Goal: Task Accomplishment & Management: Use online tool/utility

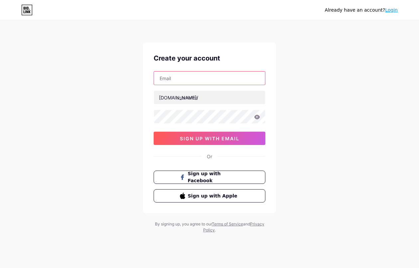
click at [211, 75] on input "text" at bounding box center [209, 77] width 111 height 13
type input "[EMAIL_ADDRESS][DOMAIN_NAME]"
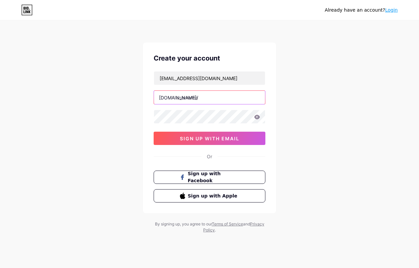
click at [213, 98] on input "text" at bounding box center [209, 97] width 111 height 13
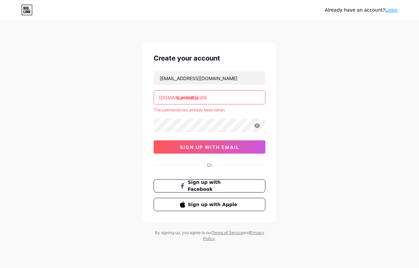
click at [179, 99] on input "bambuhoki88" at bounding box center [209, 97] width 111 height 13
click at [213, 98] on input "bambuhoki88" at bounding box center [209, 97] width 111 height 13
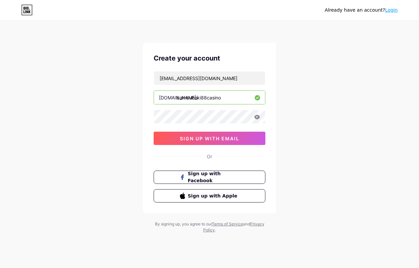
type input "bambuhoki88casino"
click at [212, 137] on span "sign up with email" at bounding box center [209, 139] width 59 height 6
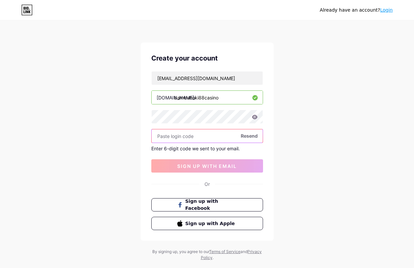
click at [189, 135] on input "text" at bounding box center [206, 135] width 111 height 13
click at [48, 182] on div "Already have an account? Login Create your account [EMAIL_ADDRESS][DOMAIN_NAME]…" at bounding box center [207, 141] width 414 height 282
click at [179, 135] on input "text" at bounding box center [206, 135] width 111 height 13
click at [214, 136] on input "text" at bounding box center [206, 135] width 111 height 13
click at [35, 117] on div "Already have an account? Login Create your account [EMAIL_ADDRESS][DOMAIN_NAME]…" at bounding box center [207, 141] width 414 height 282
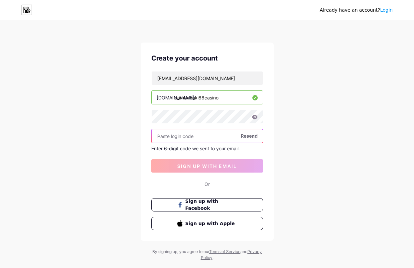
click at [211, 136] on input "text" at bounding box center [206, 135] width 111 height 13
paste input "322299"
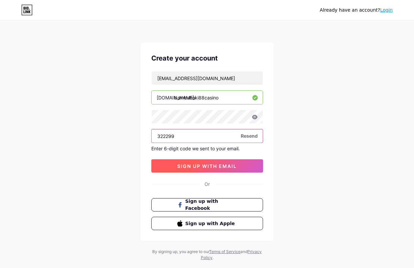
type input "322299"
click at [196, 165] on span "sign up with email" at bounding box center [206, 166] width 59 height 6
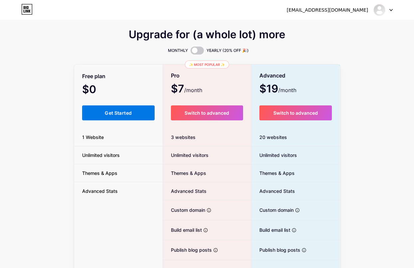
click at [115, 114] on span "Get Started" at bounding box center [118, 113] width 27 height 6
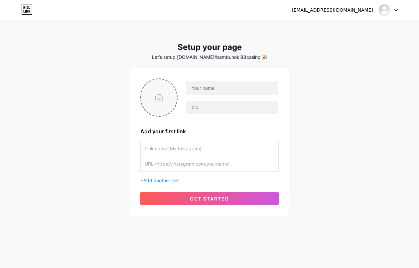
click at [158, 94] on input "file" at bounding box center [159, 97] width 36 height 37
type input "C:\fakepath\Screenshot_18-removebg-preview.png"
click at [223, 94] on input "text" at bounding box center [232, 87] width 92 height 13
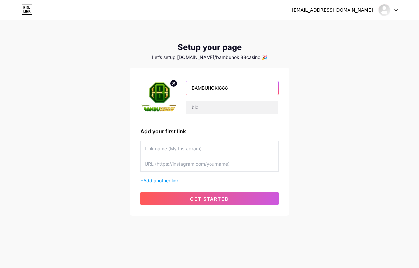
type input "BAMBUHOKI888"
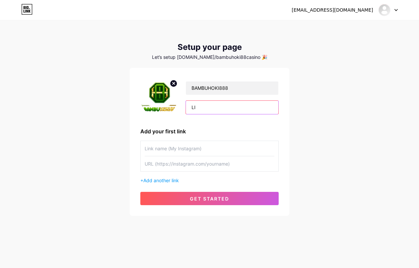
type input "L"
type input "V"
click at [266, 109] on input "BAMBUHOKI88 Link Alternatif" at bounding box center [232, 107] width 92 height 13
paste input "Merupakan situs [PERSON_NAME] menawarkan apk slot gacor 2025"
type input "BAMBUHOKI88 Merupakan situs [PERSON_NAME] menawarkan apk slot gacor 2025"
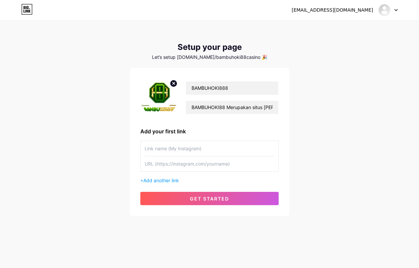
click at [180, 148] on input "text" at bounding box center [210, 148] width 130 height 15
click at [181, 165] on input "text" at bounding box center [210, 163] width 130 height 15
click at [227, 167] on input "text" at bounding box center [210, 163] width 130 height 15
paste input "[URL][DOMAIN_NAME]"
type input "[URL][DOMAIN_NAME]"
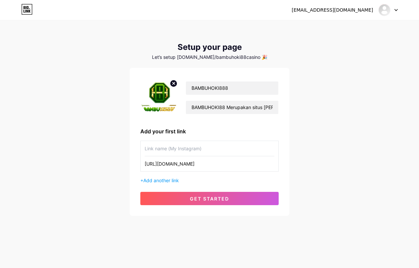
click at [198, 148] on input "text" at bounding box center [210, 148] width 130 height 15
type input "b"
click at [195, 150] on input "bambu" at bounding box center [210, 148] width 130 height 15
paste input "Link Spesial BambuHoki88"
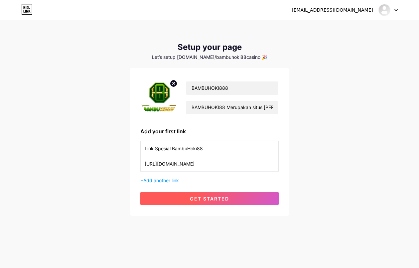
type input "Link Spesial BambuHoki88"
click at [217, 196] on span "get started" at bounding box center [209, 199] width 39 height 6
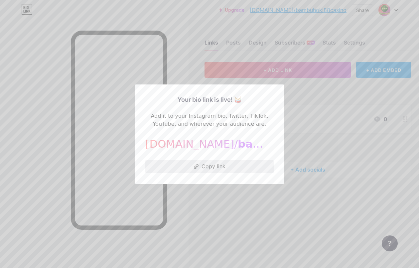
click at [201, 165] on button "Copy link" at bounding box center [209, 166] width 128 height 13
click at [267, 61] on div at bounding box center [209, 134] width 419 height 268
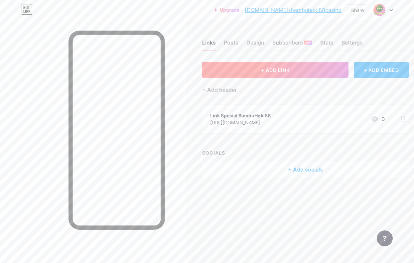
click at [265, 67] on span "+ ADD LINK" at bounding box center [275, 70] width 29 height 6
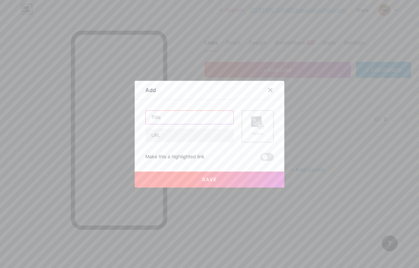
click at [186, 120] on input "text" at bounding box center [190, 117] width 88 height 13
click at [196, 137] on input "text" at bounding box center [190, 135] width 88 height 13
paste input "[URL][DOMAIN_NAME]"
type input "[URL][DOMAIN_NAME]"
click at [201, 118] on input "text" at bounding box center [190, 117] width 88 height 13
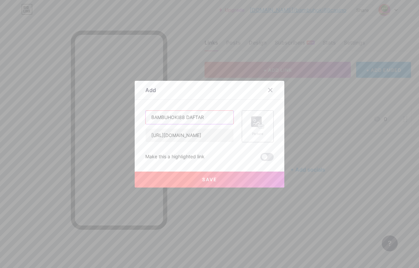
type input "BAMBUHOKI88 DAFTAR"
click at [258, 126] on rect at bounding box center [260, 126] width 5 height 3
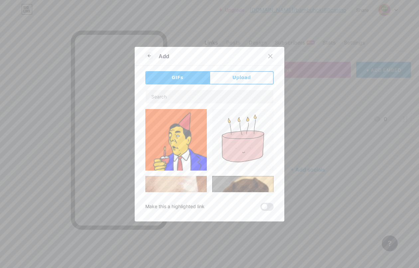
click at [237, 79] on span "Upload" at bounding box center [241, 77] width 18 height 7
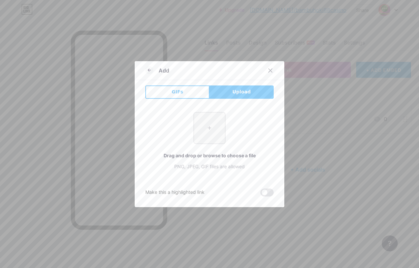
click at [217, 127] on input "file" at bounding box center [209, 127] width 31 height 31
type input "C:\fakepath\d5f20ebf66f702bf5538e0967a42f7fb.jpg"
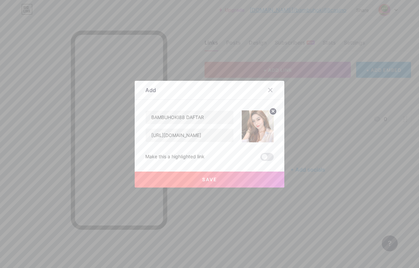
click at [220, 176] on button "Save" at bounding box center [209, 179] width 149 height 16
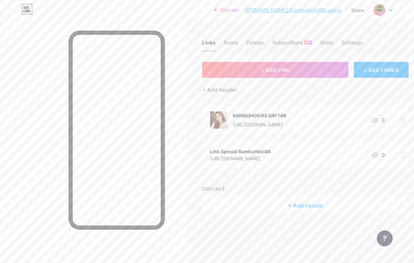
click at [405, 156] on icon at bounding box center [402, 155] width 5 height 6
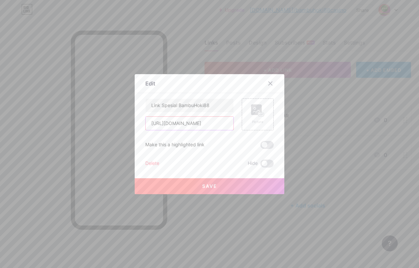
click at [215, 124] on input "[URL][DOMAIN_NAME]" at bounding box center [190, 123] width 88 height 13
paste input "[DOMAIN_NAME]/login"
type input "[URL][DOMAIN_NAME]"
drag, startPoint x: 214, startPoint y: 106, endPoint x: 132, endPoint y: 106, distance: 82.1
click at [135, 106] on div "Edit Content YouTube Play YouTube video without leaving your page. ADD Vimeo Pl…" at bounding box center [209, 134] width 149 height 120
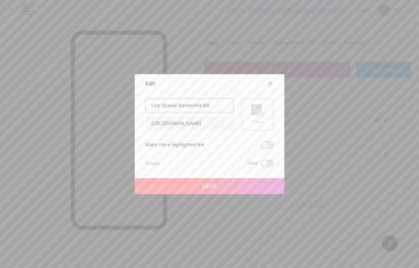
click at [172, 104] on input "Link Spesial BambuHoki88" at bounding box center [190, 105] width 88 height 13
drag, startPoint x: 176, startPoint y: 105, endPoint x: 135, endPoint y: 106, distance: 40.9
click at [135, 106] on div "Edit Content YouTube Play YouTube video without leaving your page. ADD Vimeo Pl…" at bounding box center [209, 134] width 149 height 120
drag, startPoint x: 194, startPoint y: 105, endPoint x: 99, endPoint y: 104, distance: 95.3
click at [99, 105] on div "Edit Content YouTube Play YouTube video without leaving your page. ADD Vimeo Pl…" at bounding box center [209, 134] width 419 height 268
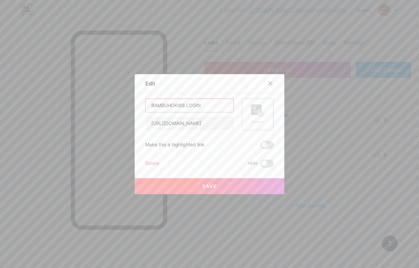
type input "BAMBUHOKI88 LOGIN"
click at [266, 112] on div "Picture" at bounding box center [258, 114] width 32 height 32
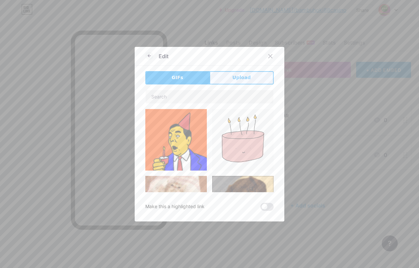
click at [247, 82] on button "Upload" at bounding box center [241, 77] width 64 height 13
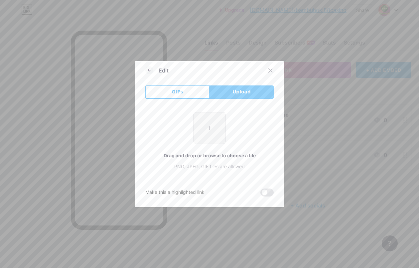
click at [213, 125] on input "file" at bounding box center [209, 127] width 31 height 31
type input "C:\fakepath\1914650f699c1328c8662ba8d26ce85c.jpg"
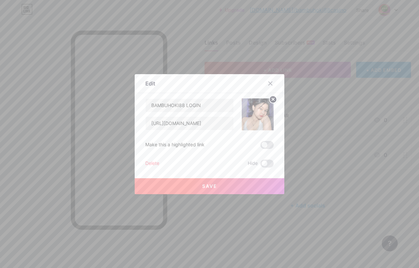
click at [229, 183] on button "Save" at bounding box center [209, 186] width 149 height 16
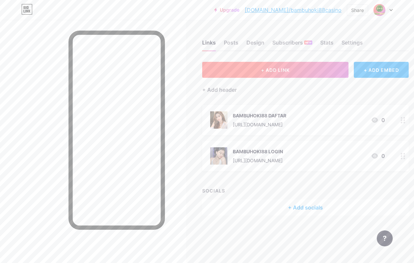
click at [297, 70] on button "+ ADD LINK" at bounding box center [275, 70] width 146 height 16
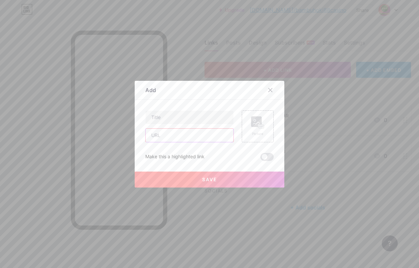
click at [175, 133] on input "text" at bounding box center [190, 135] width 88 height 13
paste input "[URL][DOMAIN_NAME]"
type input "[URL][DOMAIN_NAME]"
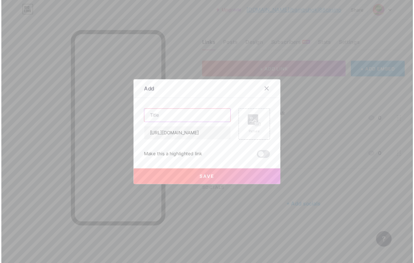
scroll to position [0, 0]
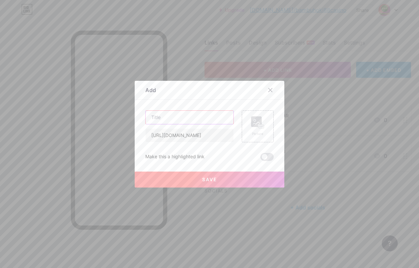
click at [188, 117] on input "text" at bounding box center [190, 117] width 88 height 13
click at [183, 115] on input "text" at bounding box center [190, 117] width 88 height 13
type input "BAMBUHOKI88 BUKTI JP"
click at [251, 123] on rect at bounding box center [256, 121] width 11 height 11
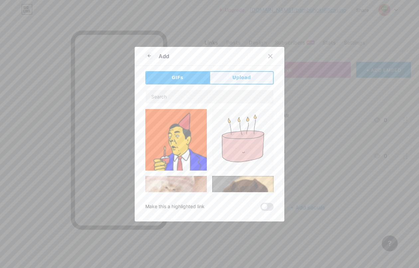
click at [241, 79] on span "Upload" at bounding box center [241, 77] width 18 height 7
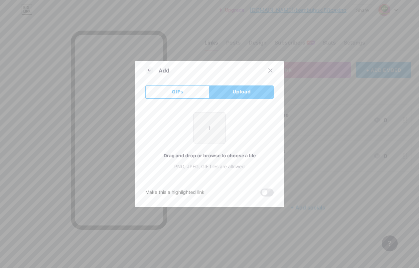
click at [213, 120] on input "file" at bounding box center [209, 127] width 31 height 31
type input "C:\fakepath\pngtree-keel-stamp-grunge-effect-design-stamp-thank-you-vector-free…"
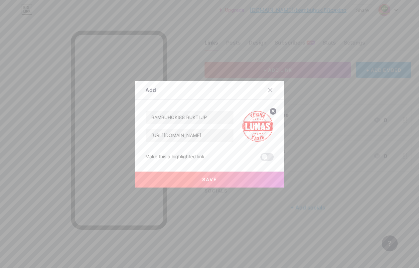
click at [220, 178] on button "Save" at bounding box center [209, 179] width 149 height 16
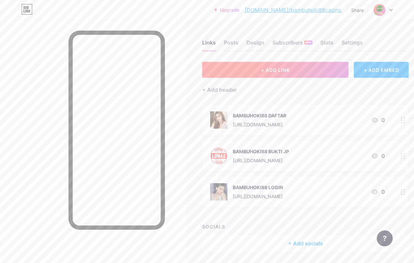
click at [289, 67] on span "+ ADD LINK" at bounding box center [275, 70] width 29 height 6
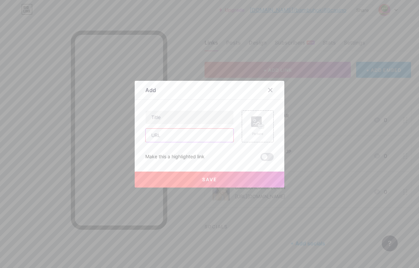
click at [178, 136] on input "text" at bounding box center [190, 135] width 88 height 13
click at [159, 133] on input "text" at bounding box center [190, 135] width 88 height 13
paste input "[URL][DOMAIN_NAME]"
type input "[URL][DOMAIN_NAME]"
click at [166, 119] on input "text" at bounding box center [190, 117] width 88 height 13
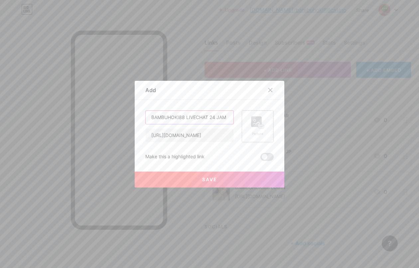
type input "BAMBUHOKI88 LIVECHAT 24 JAM"
click at [258, 126] on rect at bounding box center [260, 126] width 5 height 3
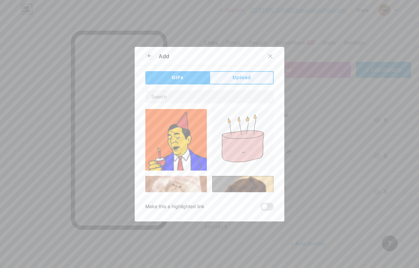
click at [229, 77] on button "Upload" at bounding box center [241, 77] width 64 height 13
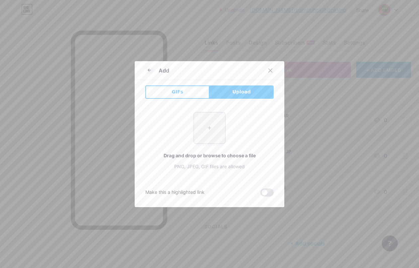
click at [210, 134] on input "file" at bounding box center [209, 127] width 31 height 31
type input "C:\fakepath\Screenshot_337-removebg-preview.png"
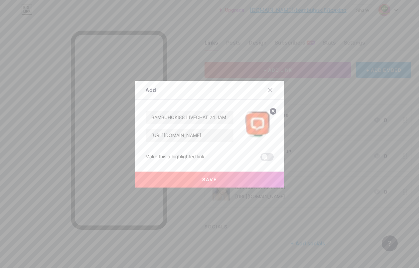
click at [225, 178] on button "Save" at bounding box center [209, 179] width 149 height 16
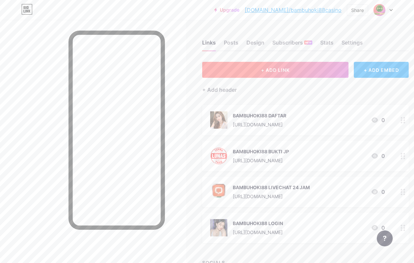
click at [285, 70] on span "+ ADD LINK" at bounding box center [275, 70] width 29 height 6
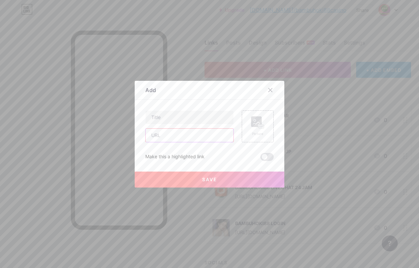
click at [194, 139] on input "text" at bounding box center [190, 135] width 88 height 13
click at [153, 138] on input "text" at bounding box center [190, 135] width 88 height 13
paste input "[URL][DOMAIN_NAME]"
type input "[URL][DOMAIN_NAME]"
click at [175, 121] on input "text" at bounding box center [190, 117] width 88 height 13
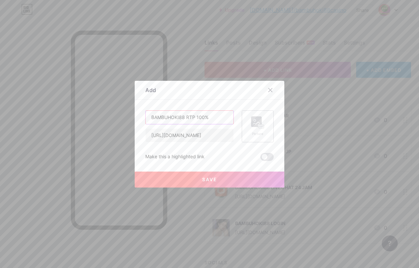
type input "BAMBUHOKI88 RTP 100%"
click at [262, 126] on div "Picture" at bounding box center [258, 126] width 32 height 32
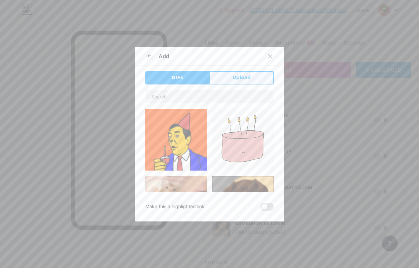
click at [241, 78] on span "Upload" at bounding box center [241, 77] width 18 height 7
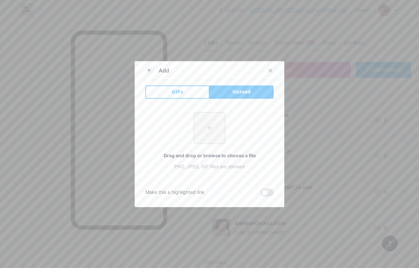
click at [217, 130] on input "file" at bounding box center [209, 127] width 31 height 31
type input "C:\fakepath\hfdhdsf.jpg"
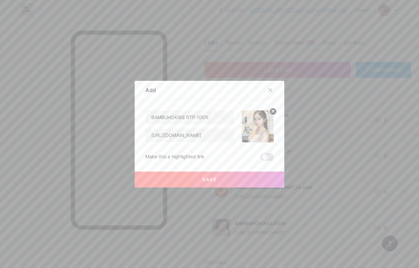
click at [222, 178] on button "Save" at bounding box center [209, 179] width 149 height 16
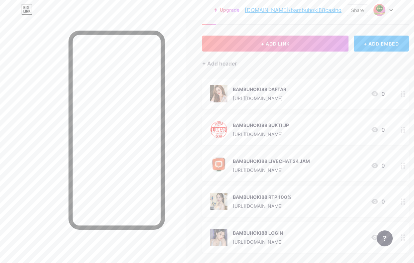
scroll to position [33, 0]
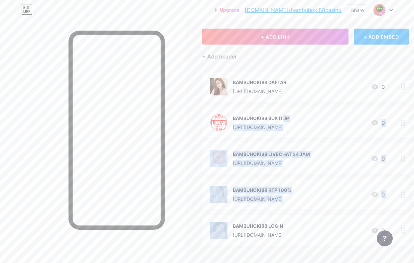
drag, startPoint x: 236, startPoint y: 223, endPoint x: 253, endPoint y: 121, distance: 103.1
click at [253, 121] on span "BAMBUHOKI88 DAFTAR [URL][DOMAIN_NAME] 0 BAMBUHOKI88 BUKTI JP [URL][DOMAIN_NAME]…" at bounding box center [305, 158] width 206 height 174
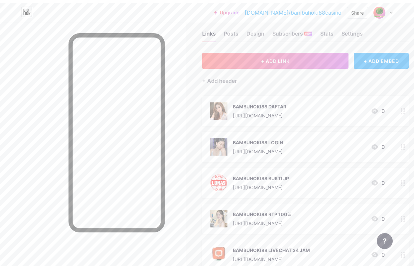
scroll to position [0, 0]
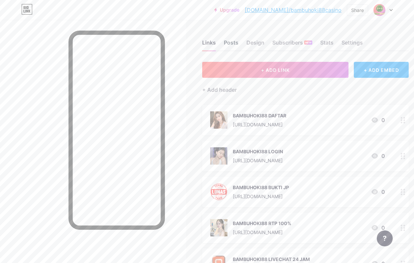
click at [237, 42] on div "Posts" at bounding box center [231, 45] width 15 height 12
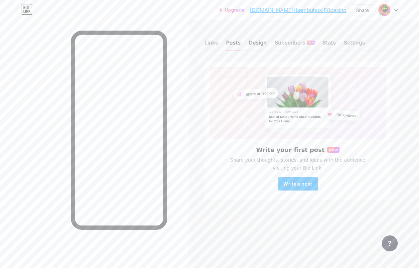
click at [252, 45] on div "Design" at bounding box center [257, 45] width 18 height 12
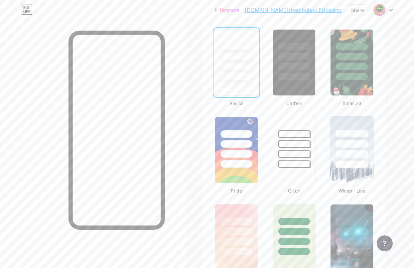
scroll to position [133, 0]
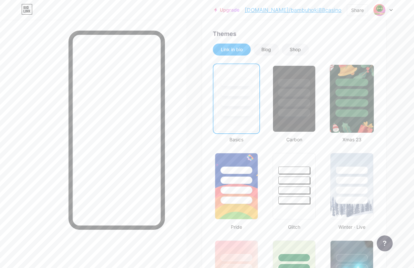
click at [355, 126] on img at bounding box center [352, 99] width 44 height 68
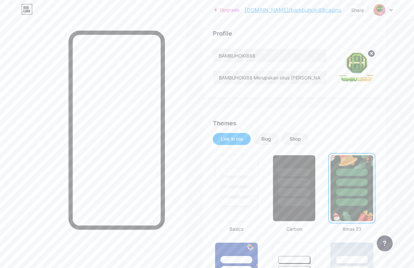
scroll to position [0, 0]
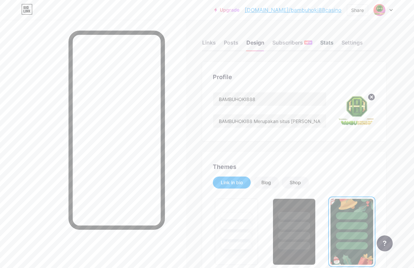
click at [328, 44] on div "Stats" at bounding box center [326, 45] width 13 height 12
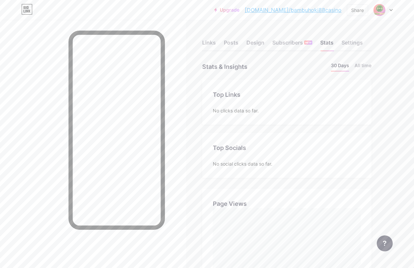
scroll to position [268, 414]
click at [354, 46] on div "Settings" at bounding box center [351, 45] width 21 height 12
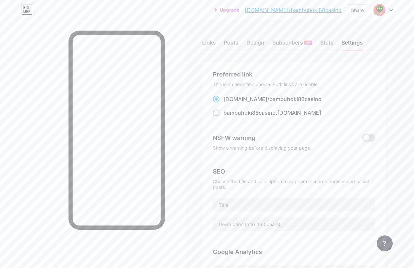
click at [219, 111] on span at bounding box center [216, 112] width 7 height 7
click at [223, 117] on input "bambuhoki88casino .[DOMAIN_NAME]" at bounding box center [225, 119] width 4 height 4
radio input "true"
click at [219, 98] on span at bounding box center [216, 99] width 7 height 7
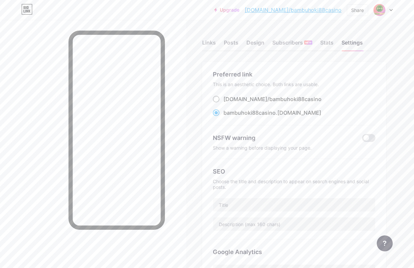
click at [223, 103] on input "[DOMAIN_NAME]/ bambuhoki88casino" at bounding box center [225, 105] width 4 height 4
radio input "true"
click at [213, 41] on div "Links" at bounding box center [209, 45] width 14 height 12
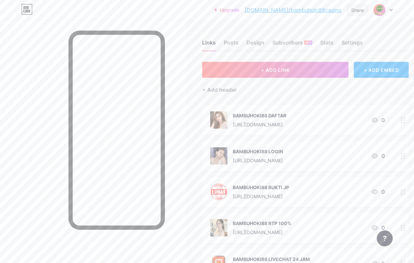
click at [355, 12] on div "Share" at bounding box center [357, 10] width 13 height 7
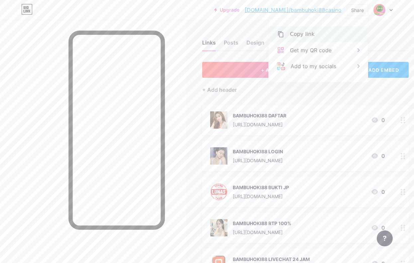
click at [292, 37] on div "Copy link" at bounding box center [302, 34] width 25 height 8
click at [312, 36] on div "Copy link" at bounding box center [317, 34] width 99 height 16
click at [314, 37] on div "Copy link" at bounding box center [317, 34] width 99 height 16
